Goal: Information Seeking & Learning: Learn about a topic

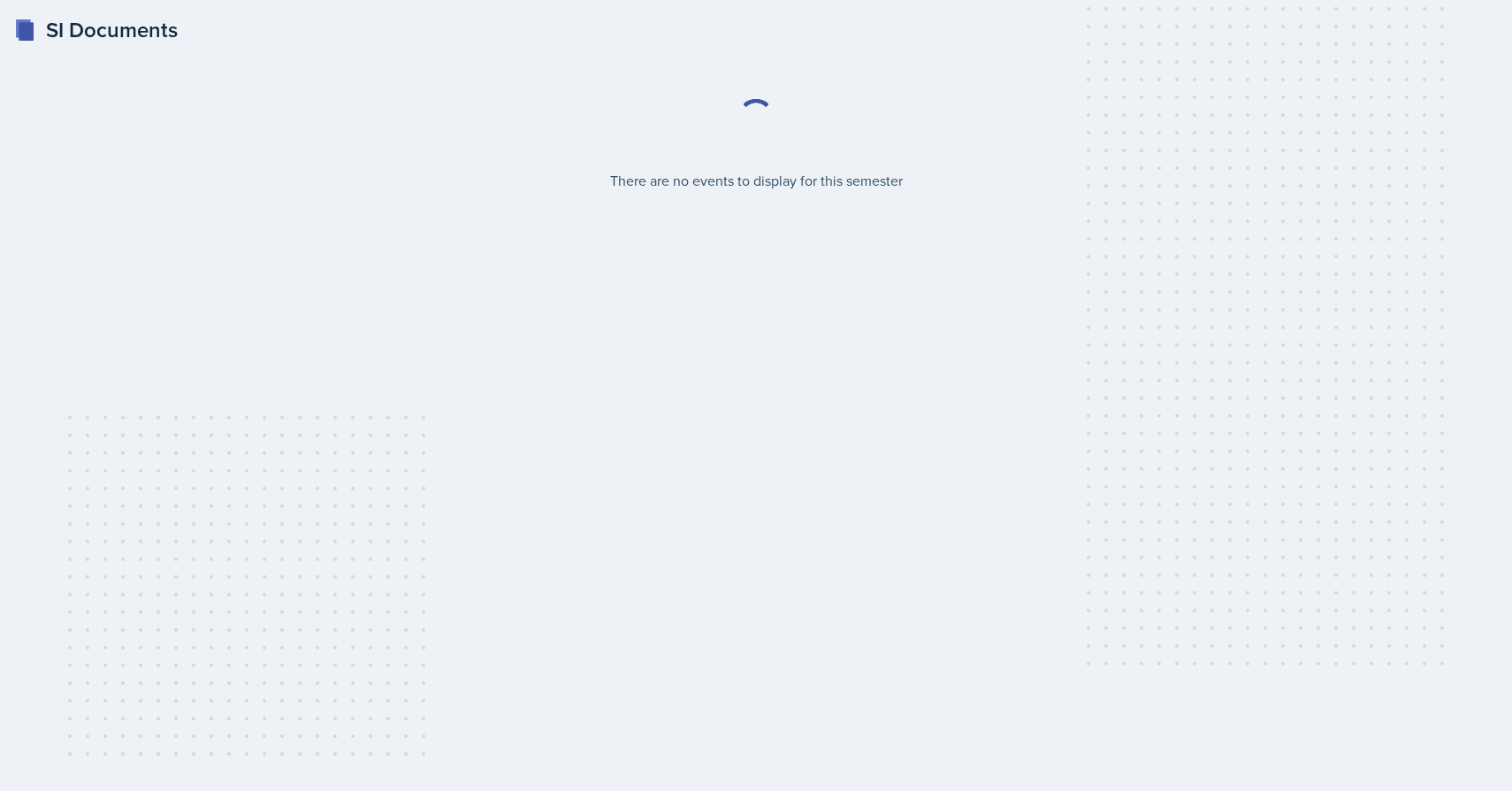
select select "2bed604d-1099-4043-b1bc-2365e8740244"
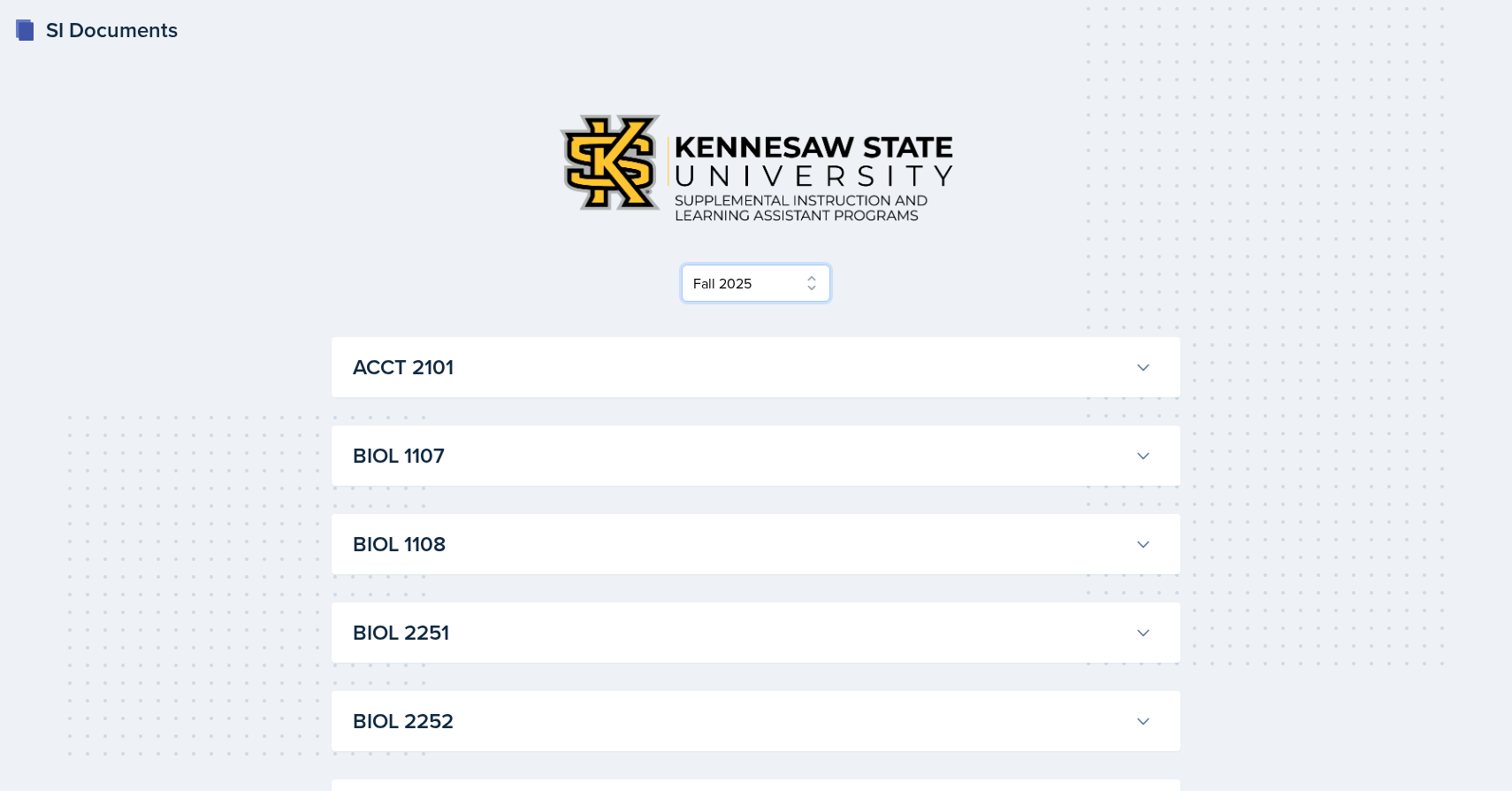
click at [793, 268] on select "Select Semester Fall 2025 Summer 2025 Spring 2025 Fall 2024 Summer 2024 Spring …" at bounding box center [756, 283] width 149 height 37
click at [909, 257] on div "Select Semester Fall 2025 Summer 2025 Spring 2025 Fall 2024 Summer 2024 Spring …" at bounding box center [756, 200] width 849 height 203
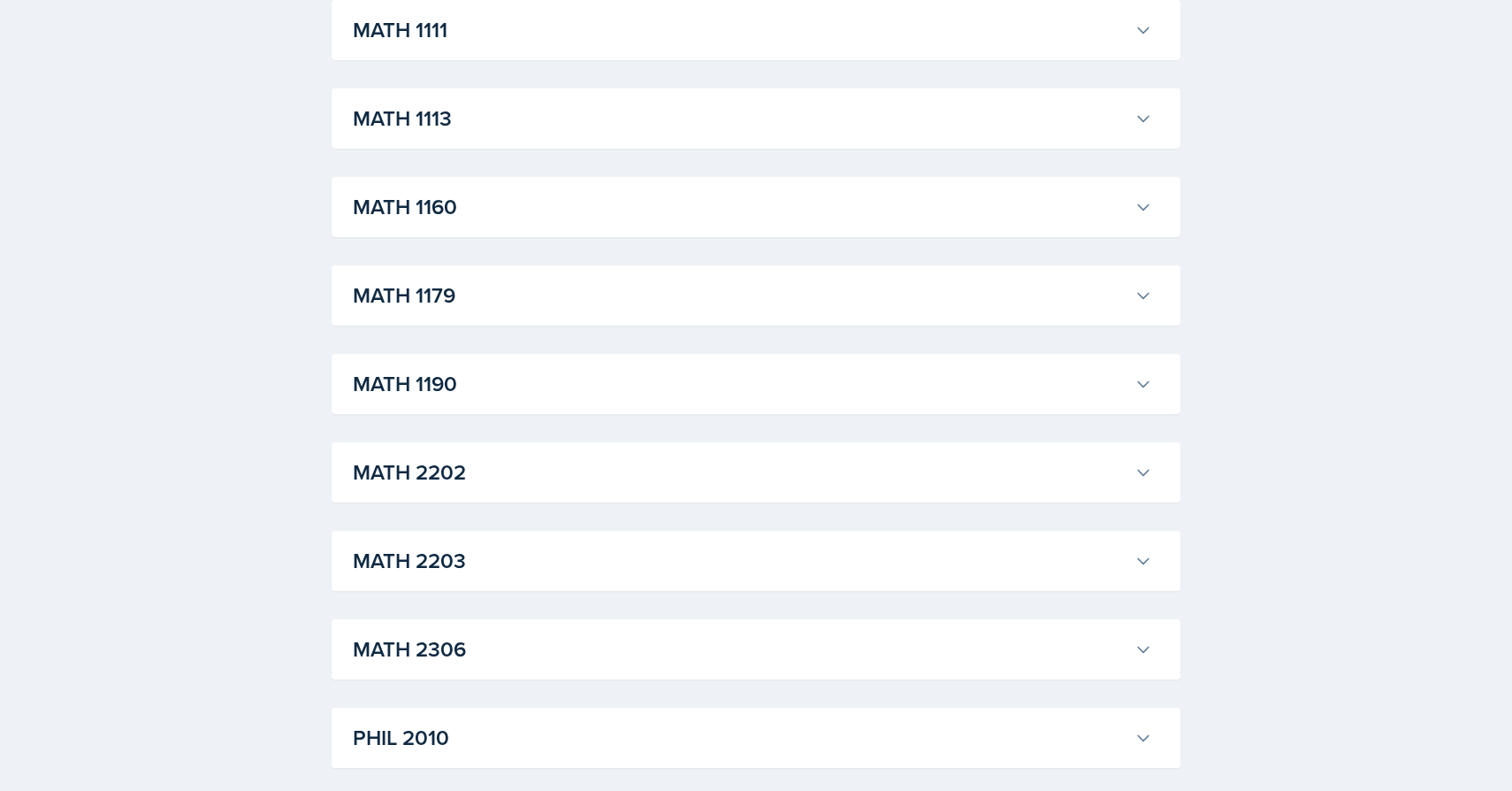
scroll to position [1642, 0]
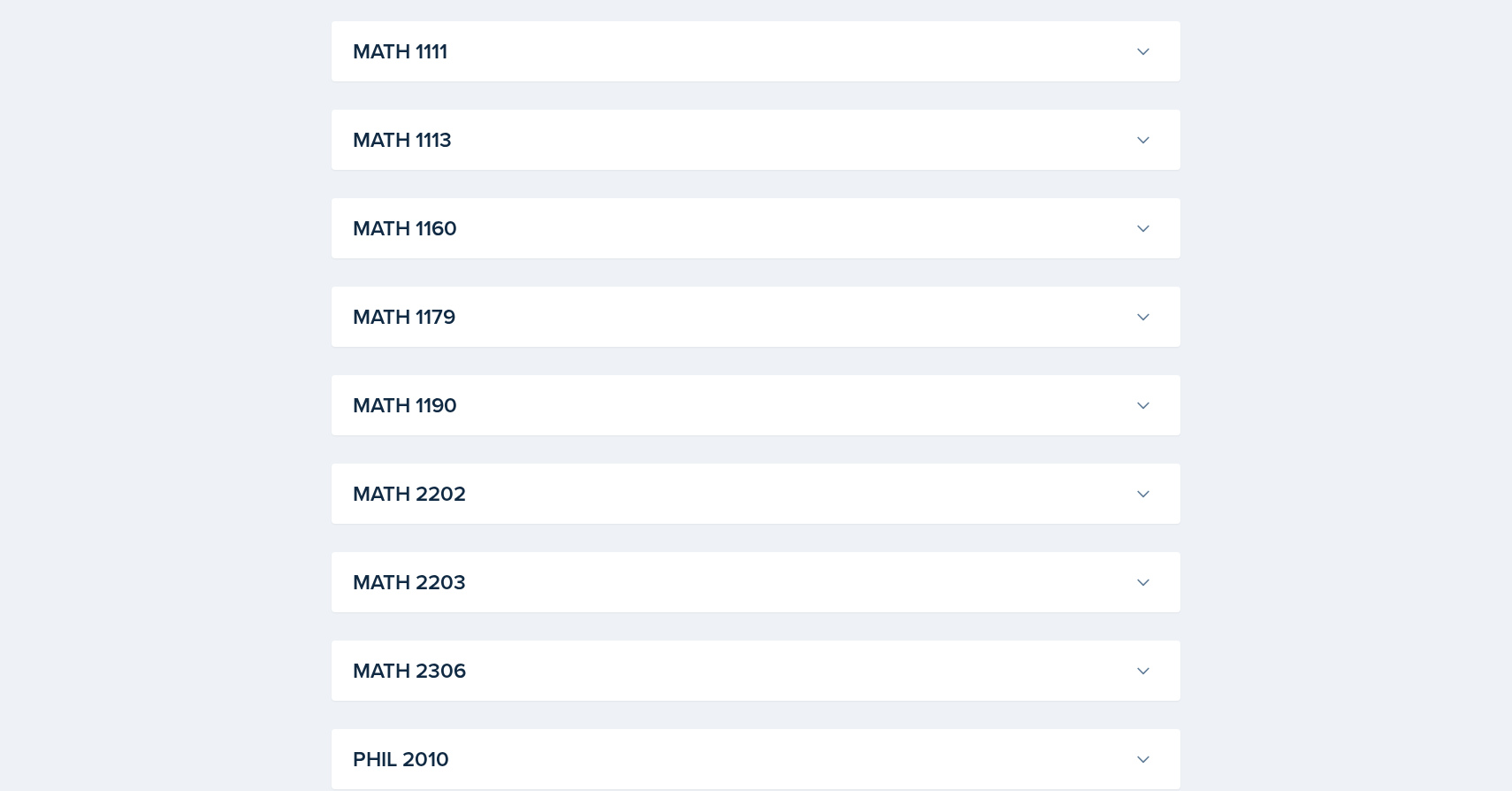
click at [773, 403] on h3 "MATH 1190" at bounding box center [741, 405] width 775 height 32
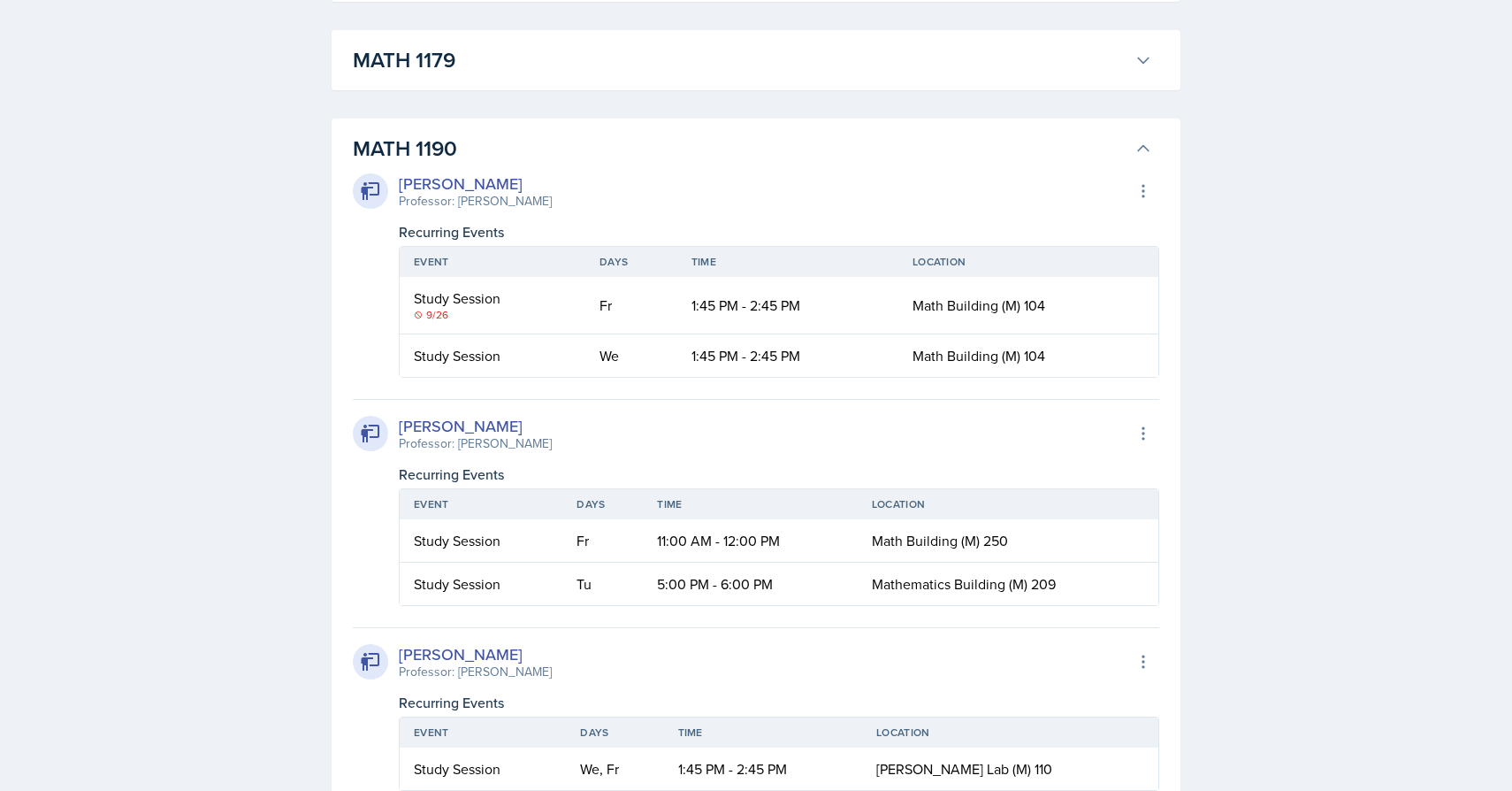
scroll to position [1915, 0]
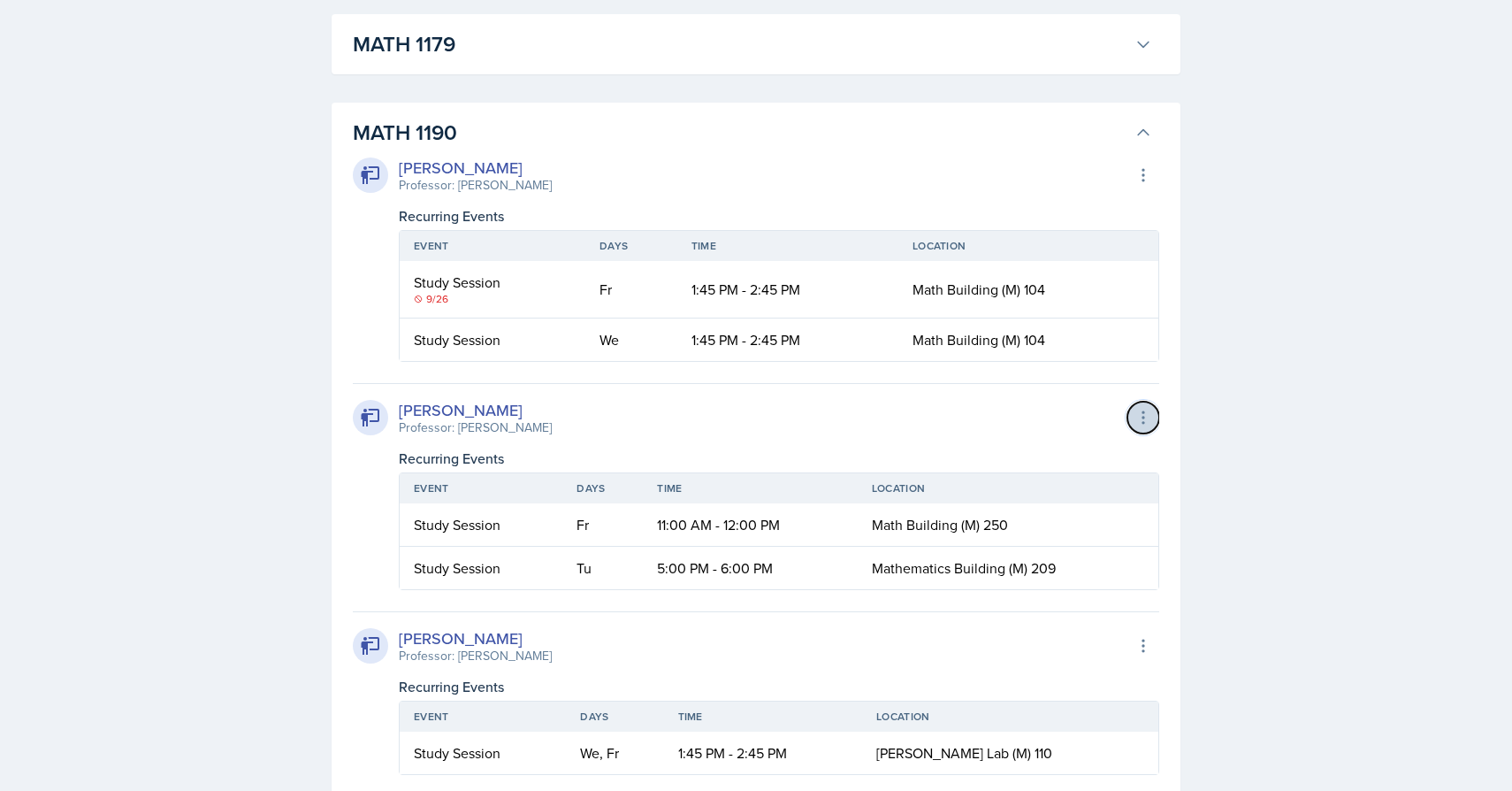
click at [1147, 424] on icon at bounding box center [1143, 418] width 18 height 18
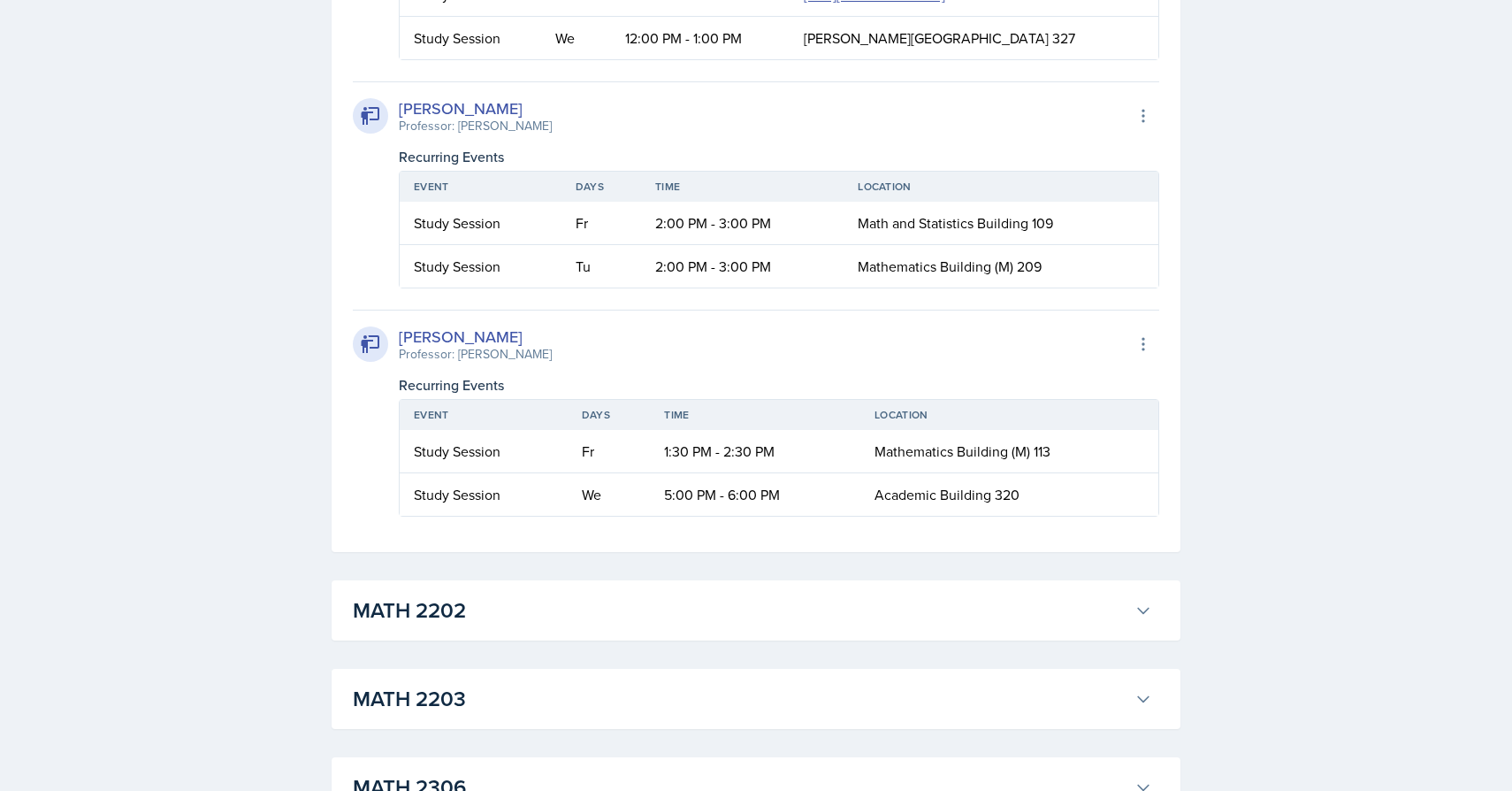
scroll to position [3966, 0]
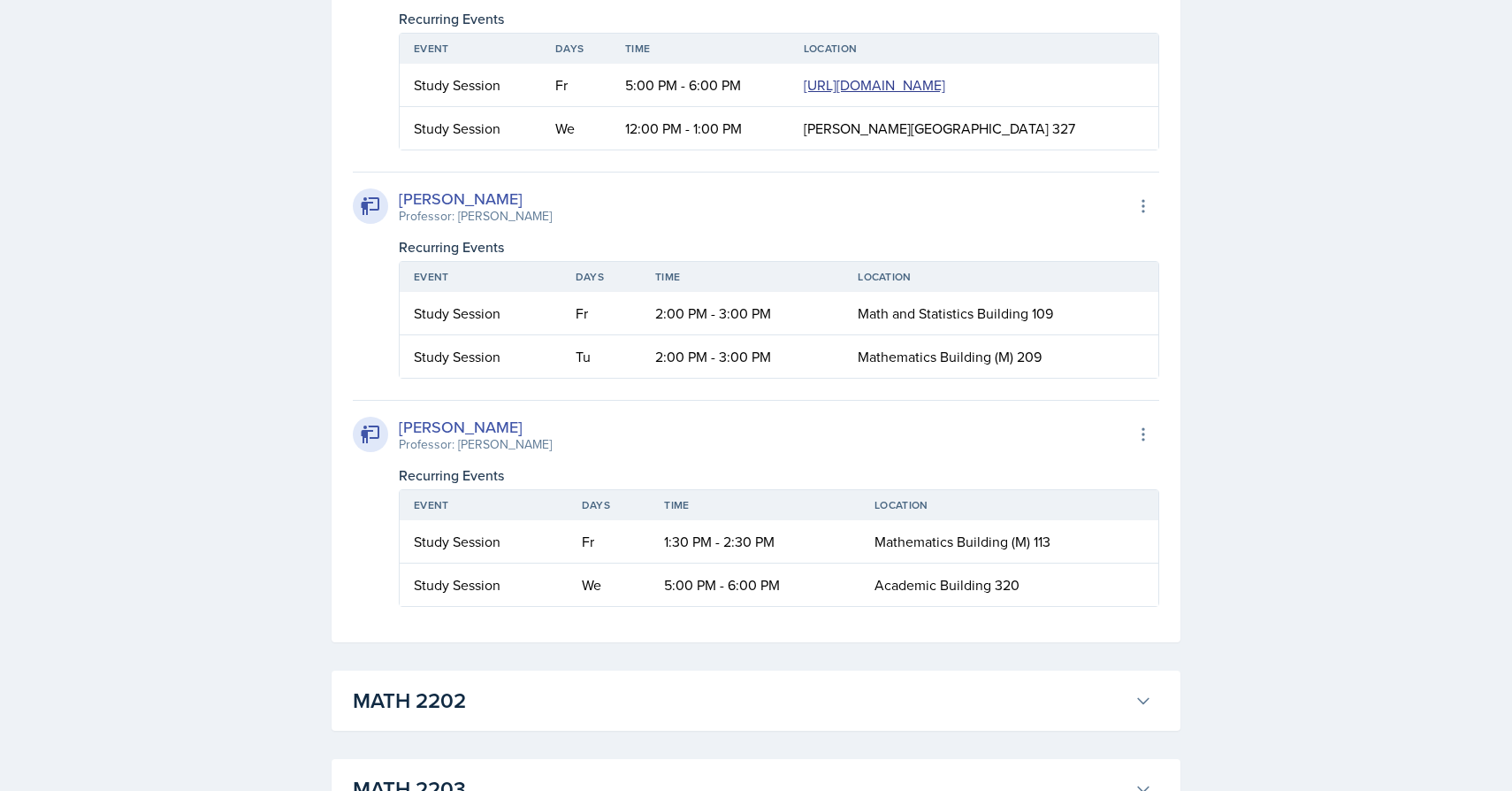
click at [826, 95] on link "[URL][DOMAIN_NAME]" at bounding box center [875, 85] width 142 height 19
click at [804, 95] on link "[URL][DOMAIN_NAME]" at bounding box center [875, 85] width 142 height 19
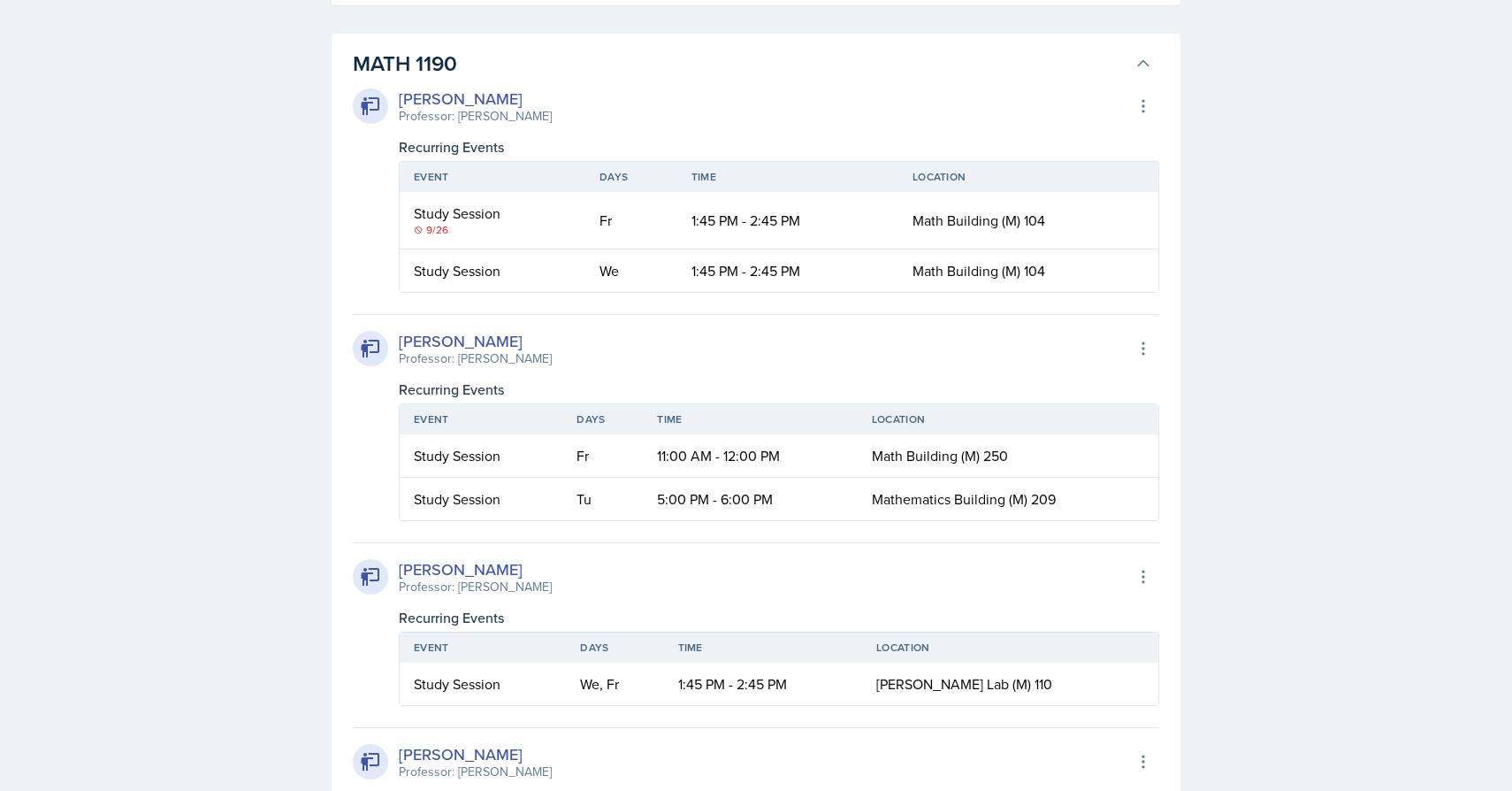
scroll to position [1928, 0]
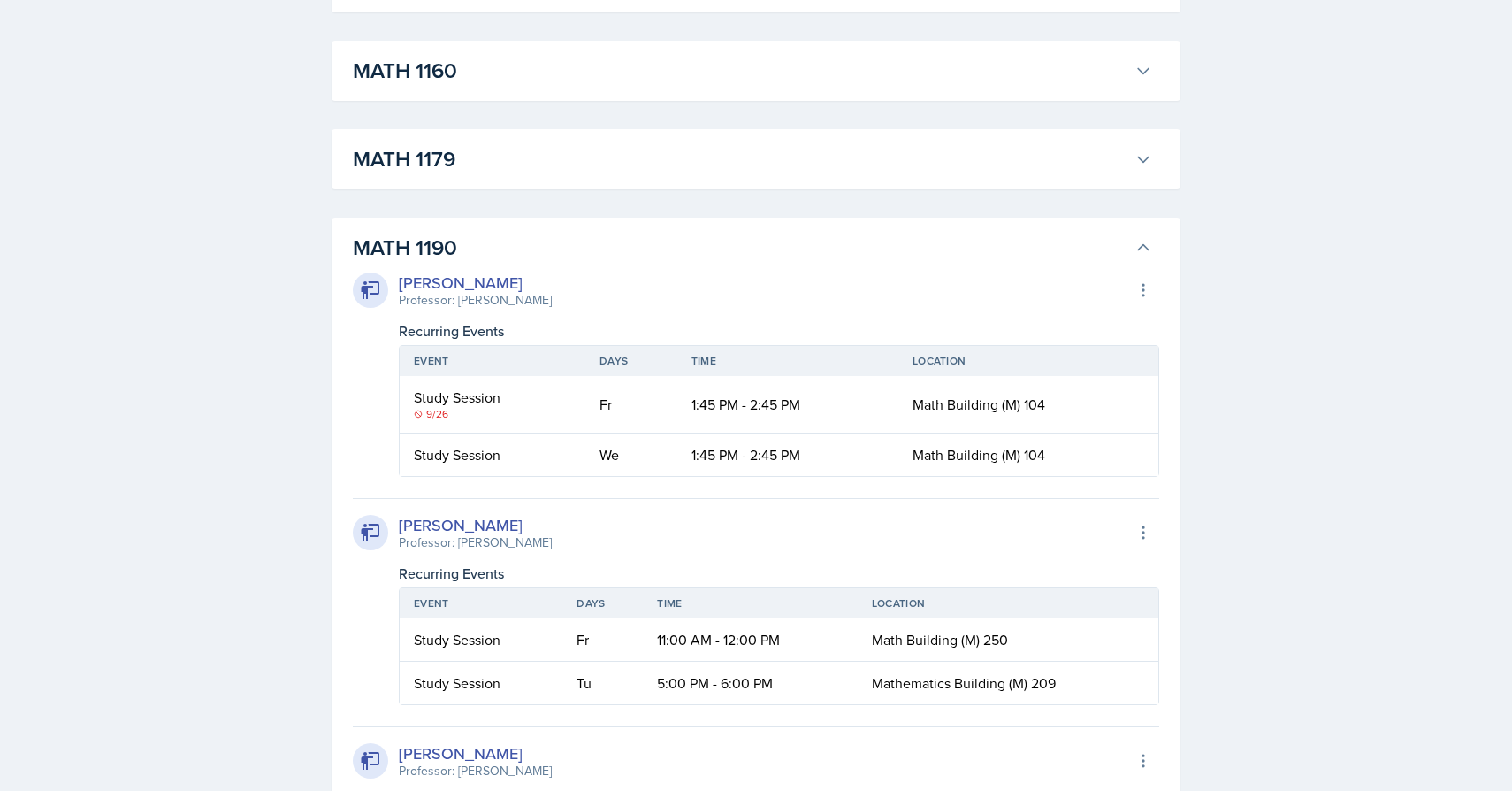
click at [902, 171] on h3 "MATH 1179" at bounding box center [741, 159] width 775 height 32
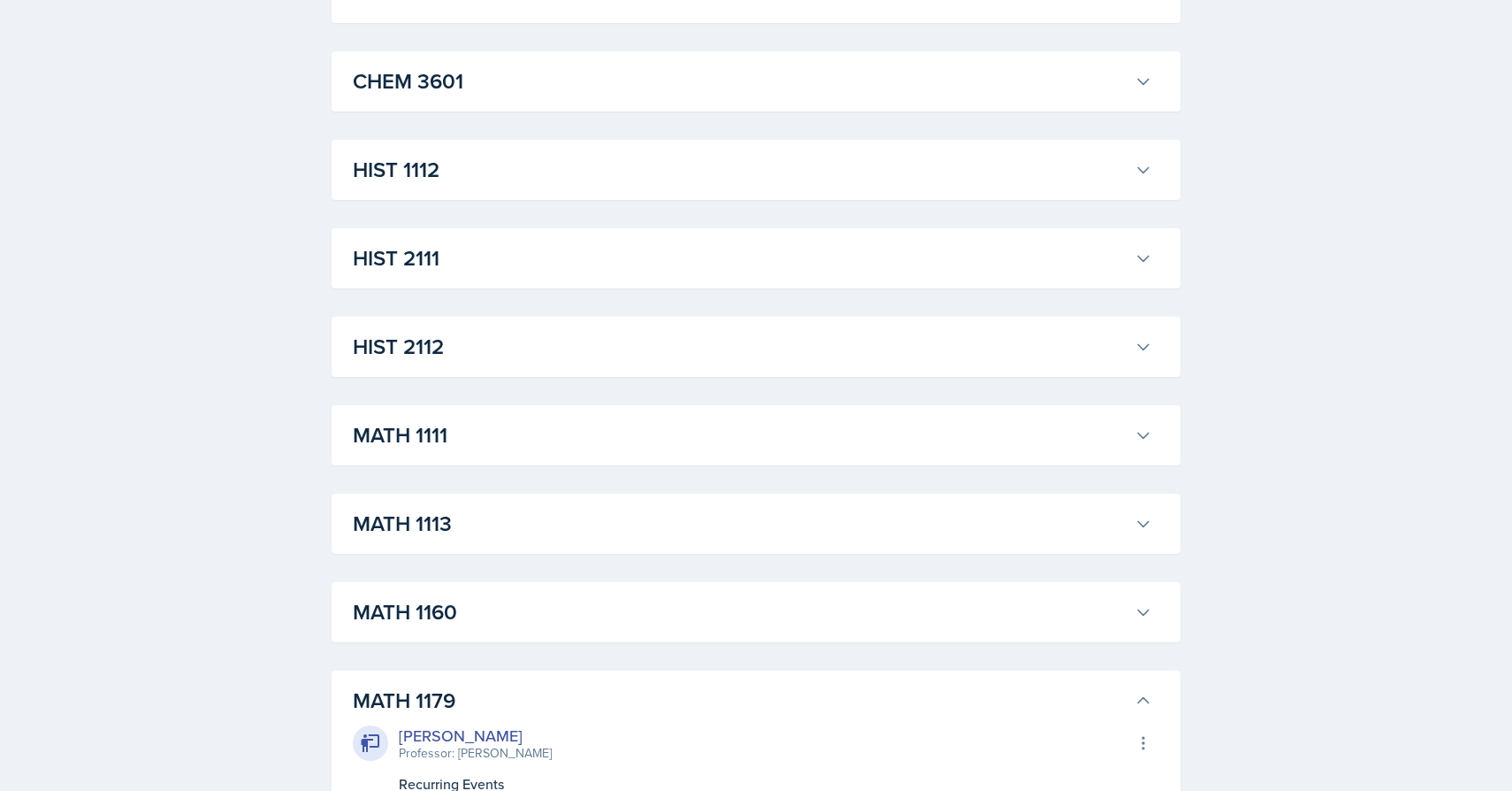
scroll to position [1290, 0]
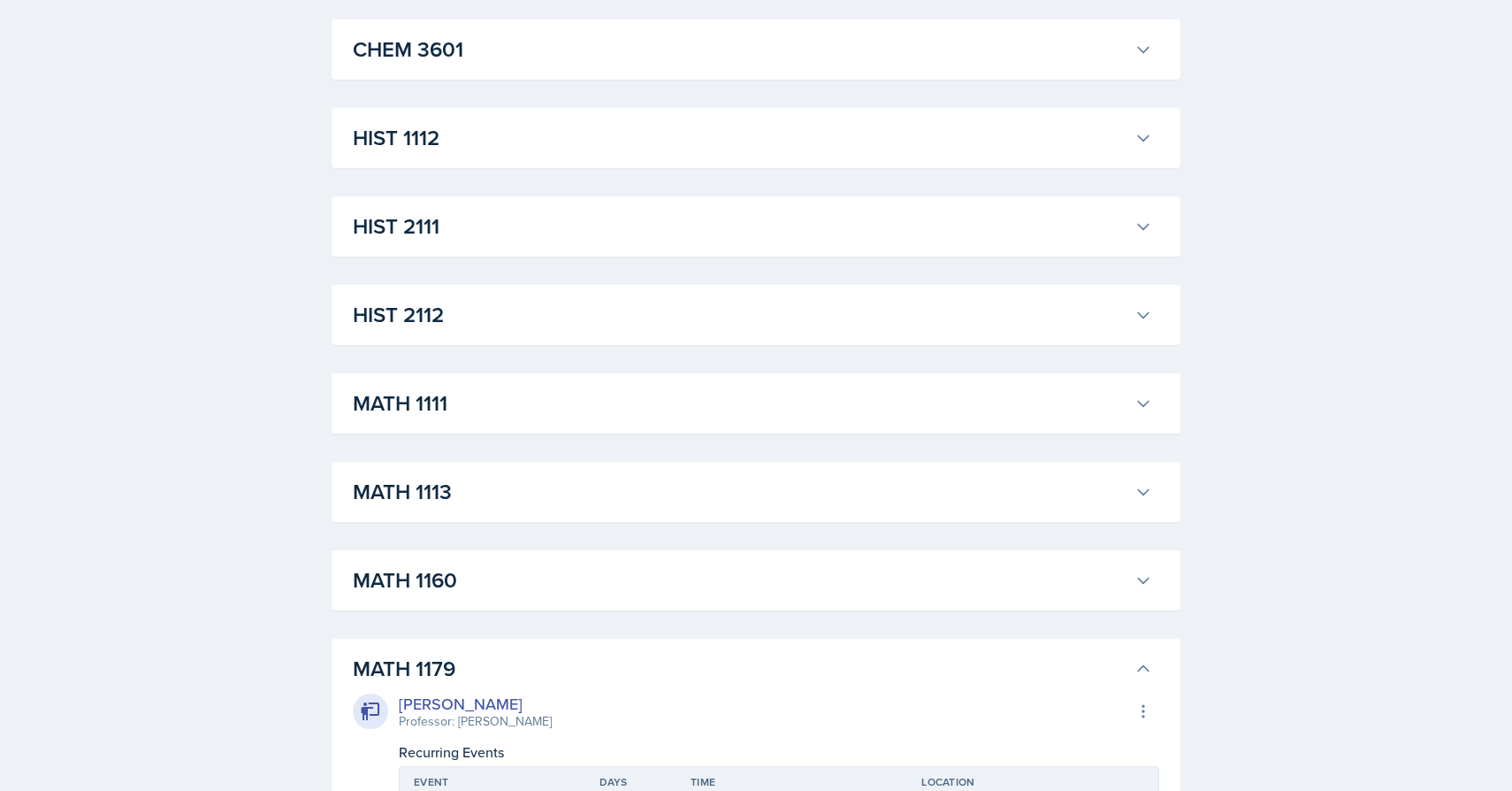
click at [848, 400] on h3 "MATH 1111" at bounding box center [741, 403] width 775 height 32
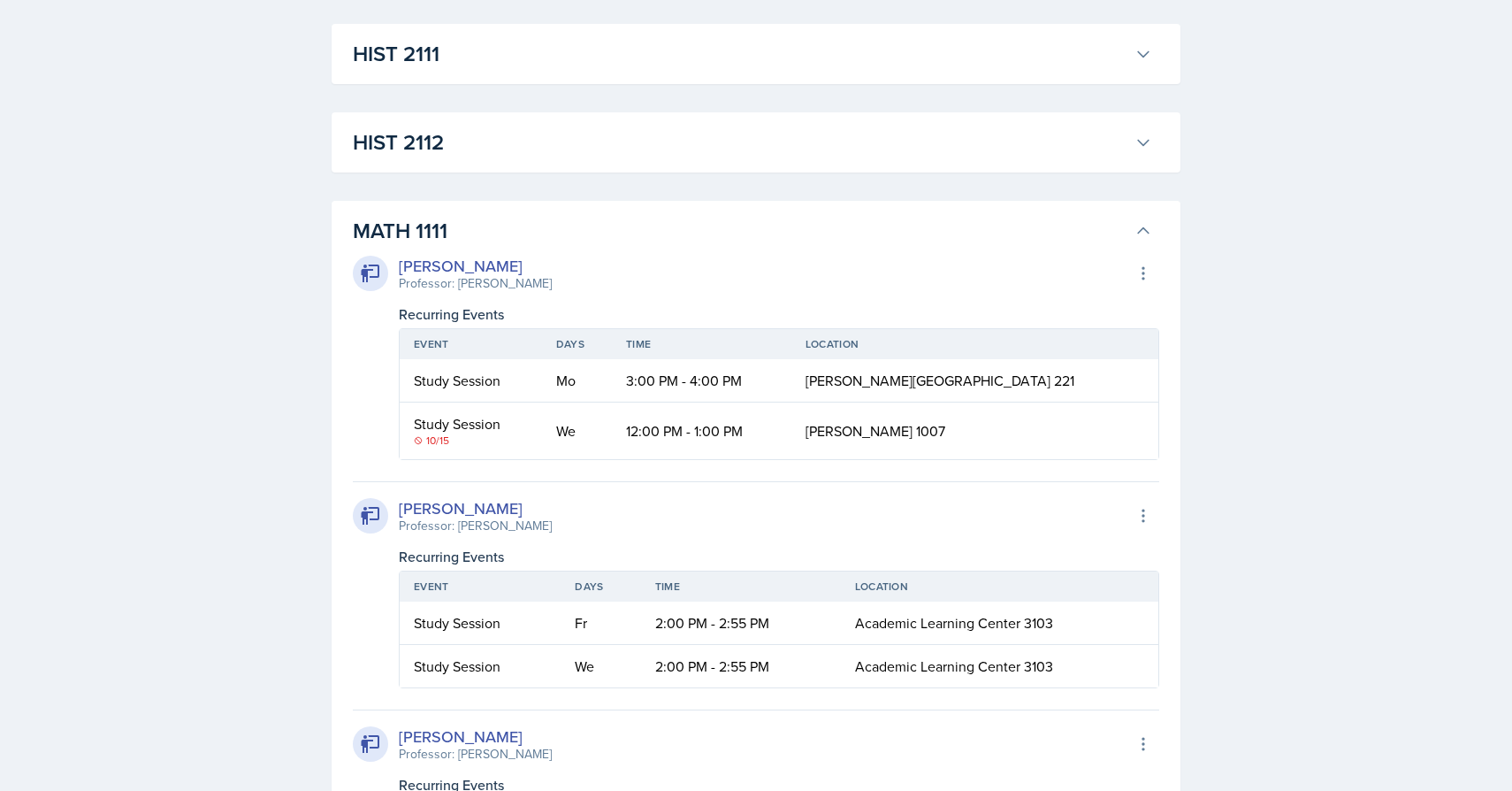
scroll to position [1466, 0]
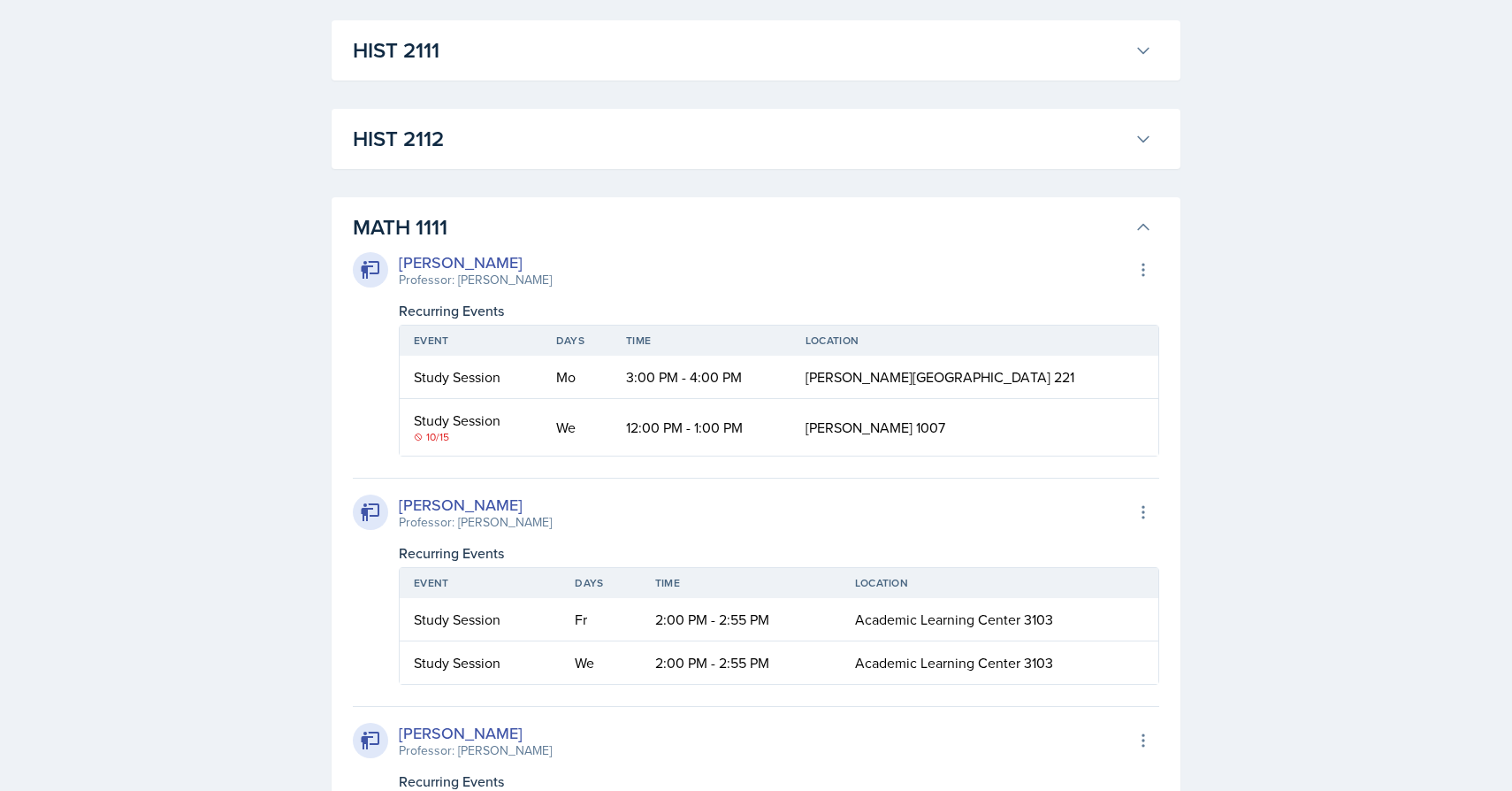
click at [694, 234] on h3 "MATH 1111" at bounding box center [741, 227] width 775 height 32
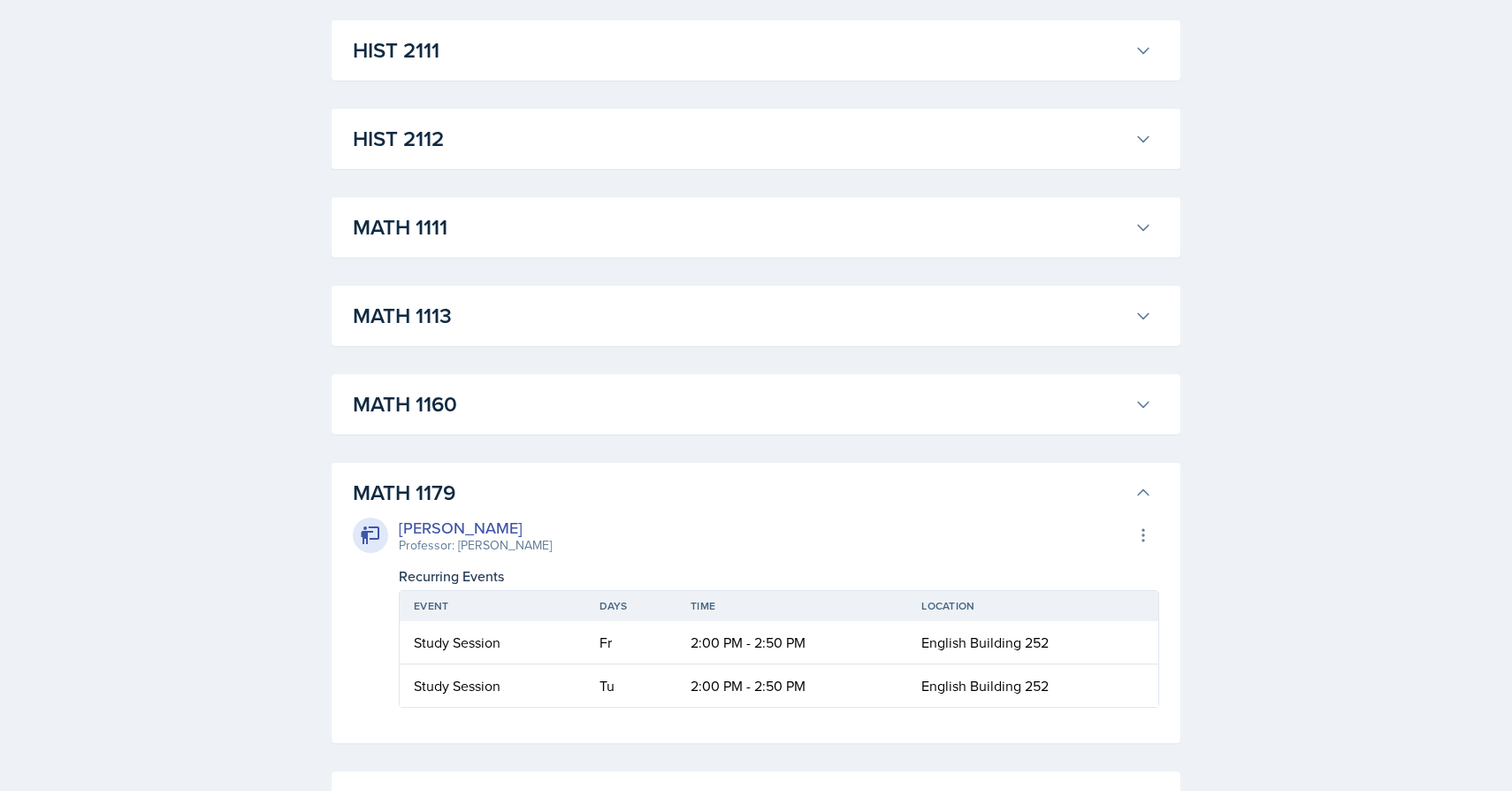
click at [687, 485] on h3 "MATH 1179" at bounding box center [741, 493] width 775 height 32
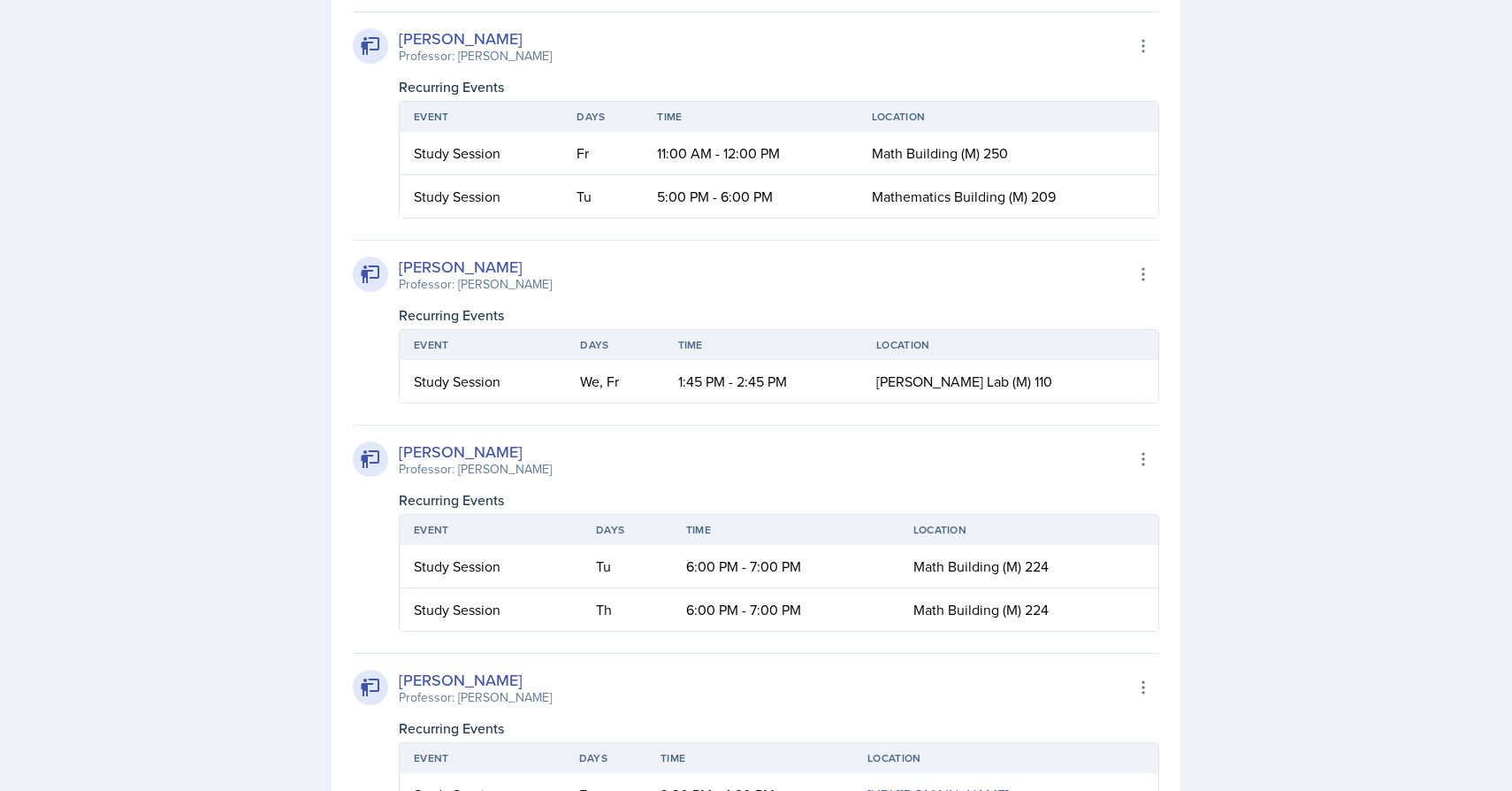
scroll to position [2291, 0]
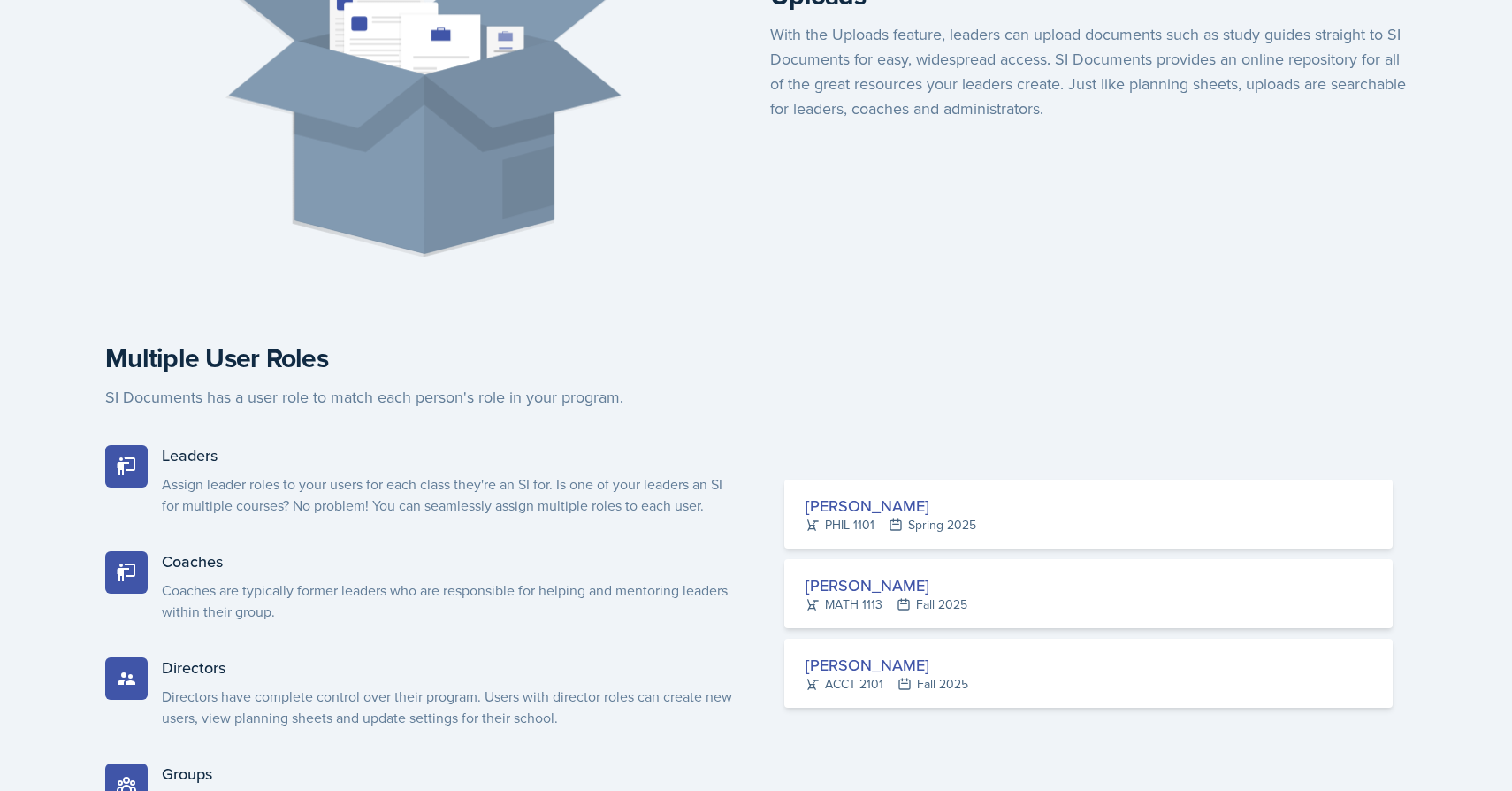
scroll to position [2167, 0]
